Goal: Task Accomplishment & Management: Manage account settings

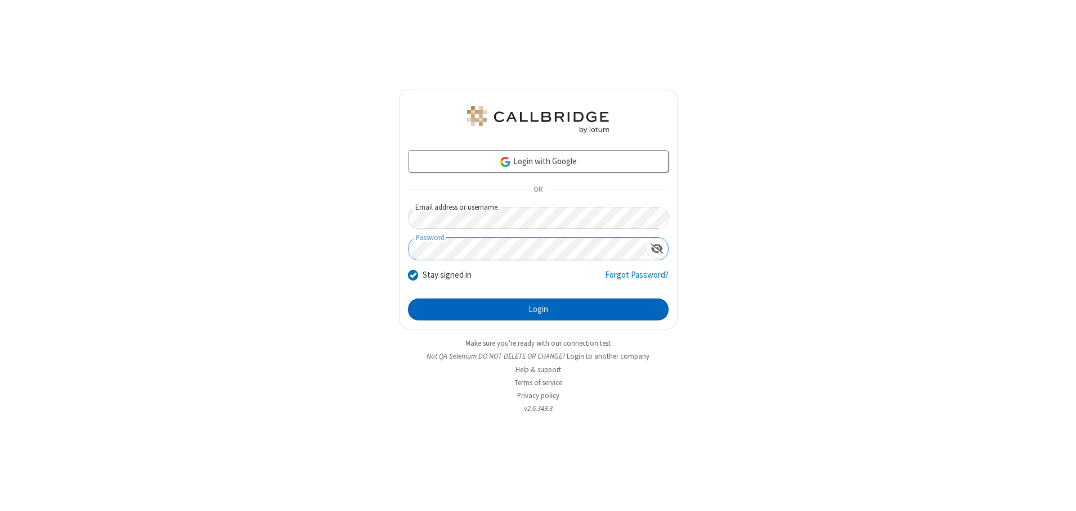
click at [538, 309] on button "Login" at bounding box center [538, 310] width 260 height 23
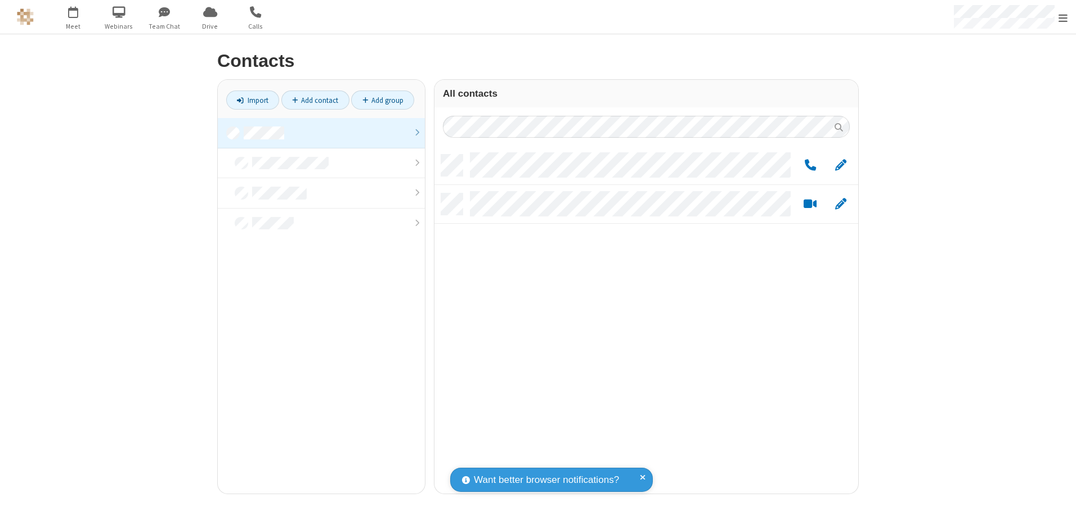
scroll to position [339, 415]
click at [321, 133] on link at bounding box center [321, 133] width 207 height 30
click at [383, 100] on link "Add group" at bounding box center [382, 100] width 63 height 19
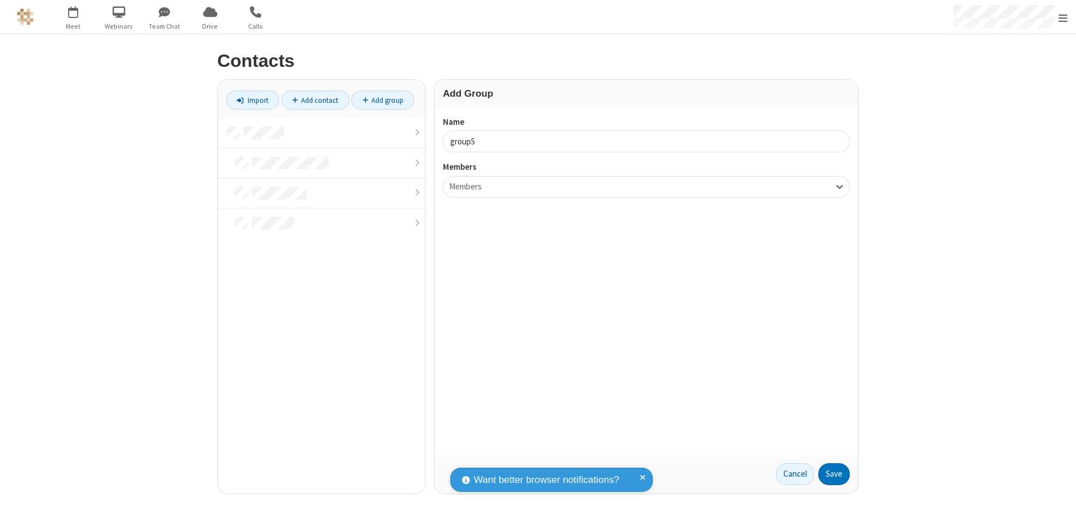
type input "group5"
type input "name22"
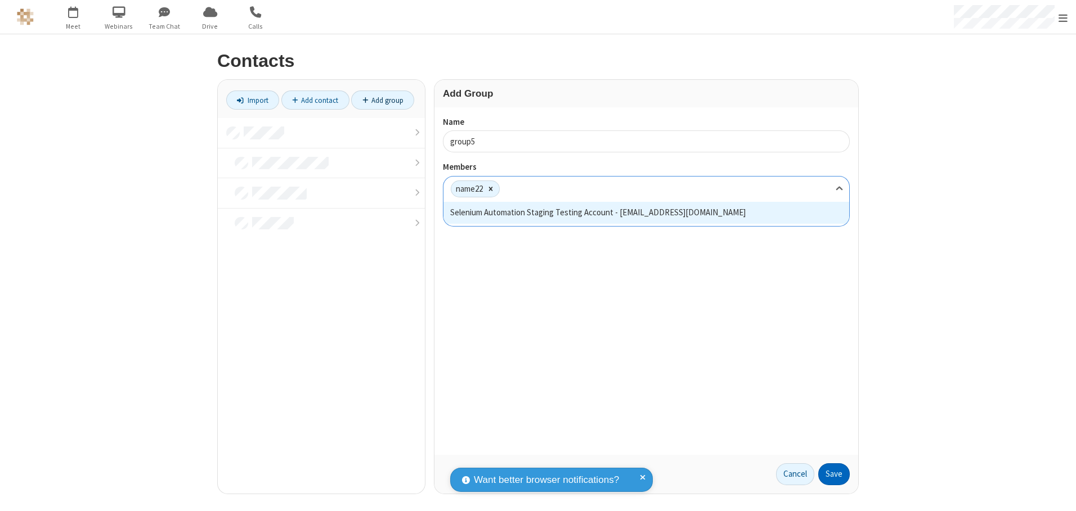
click at [834, 474] on button "Save" at bounding box center [834, 475] width 32 height 23
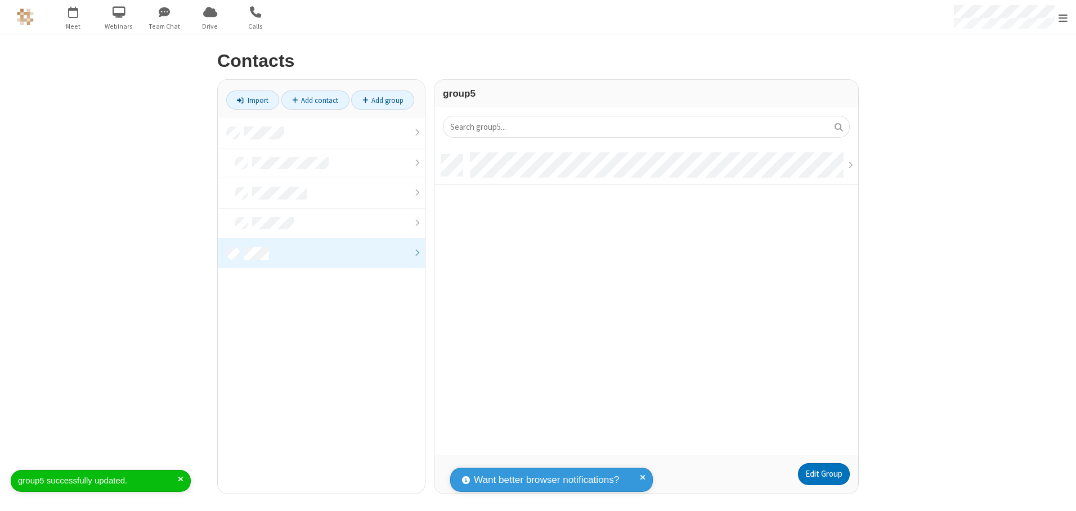
scroll to position [300, 415]
click at [823, 474] on link "Edit Group" at bounding box center [824, 475] width 52 height 23
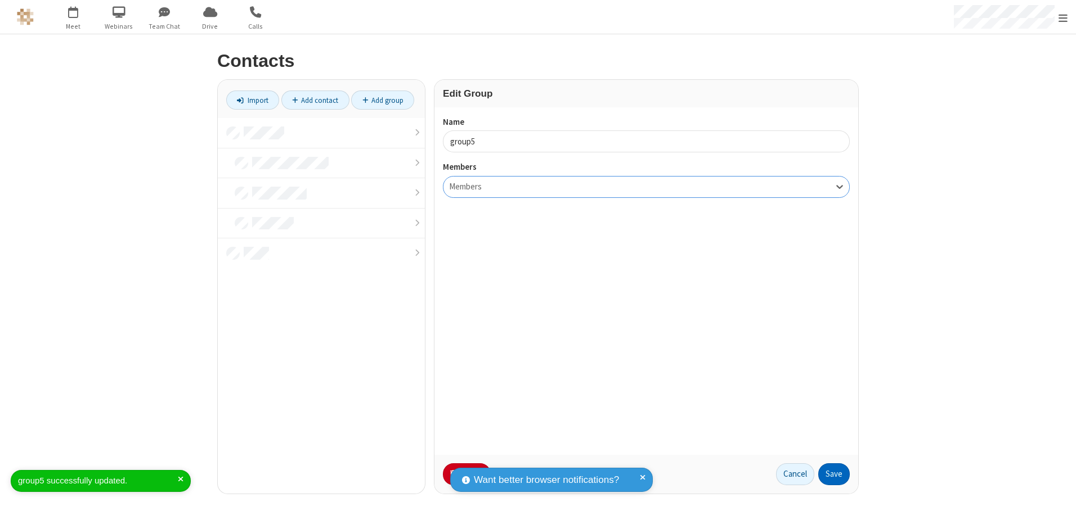
click at [834, 474] on button "Save" at bounding box center [834, 475] width 32 height 23
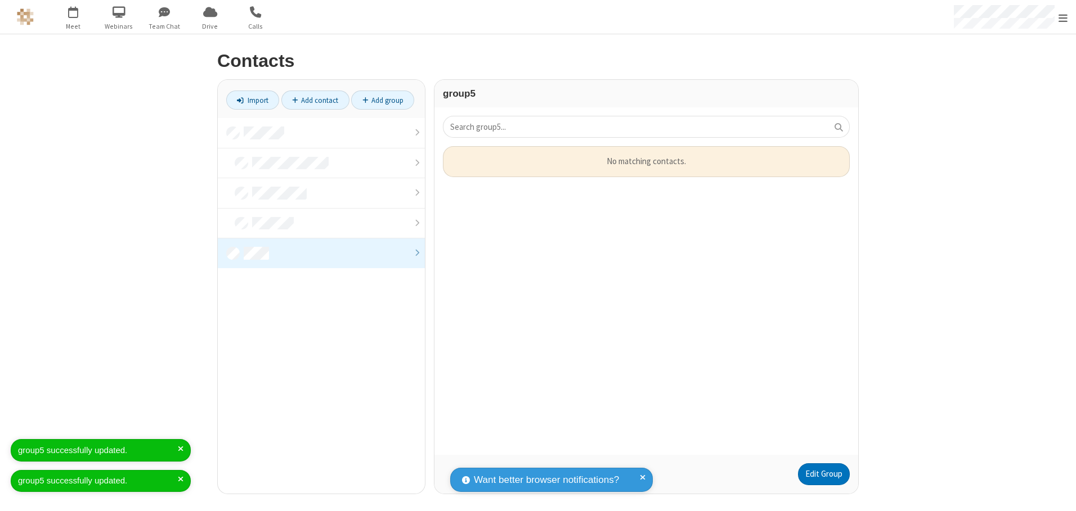
scroll to position [300, 415]
